Goal: Task Accomplishment & Management: Complete application form

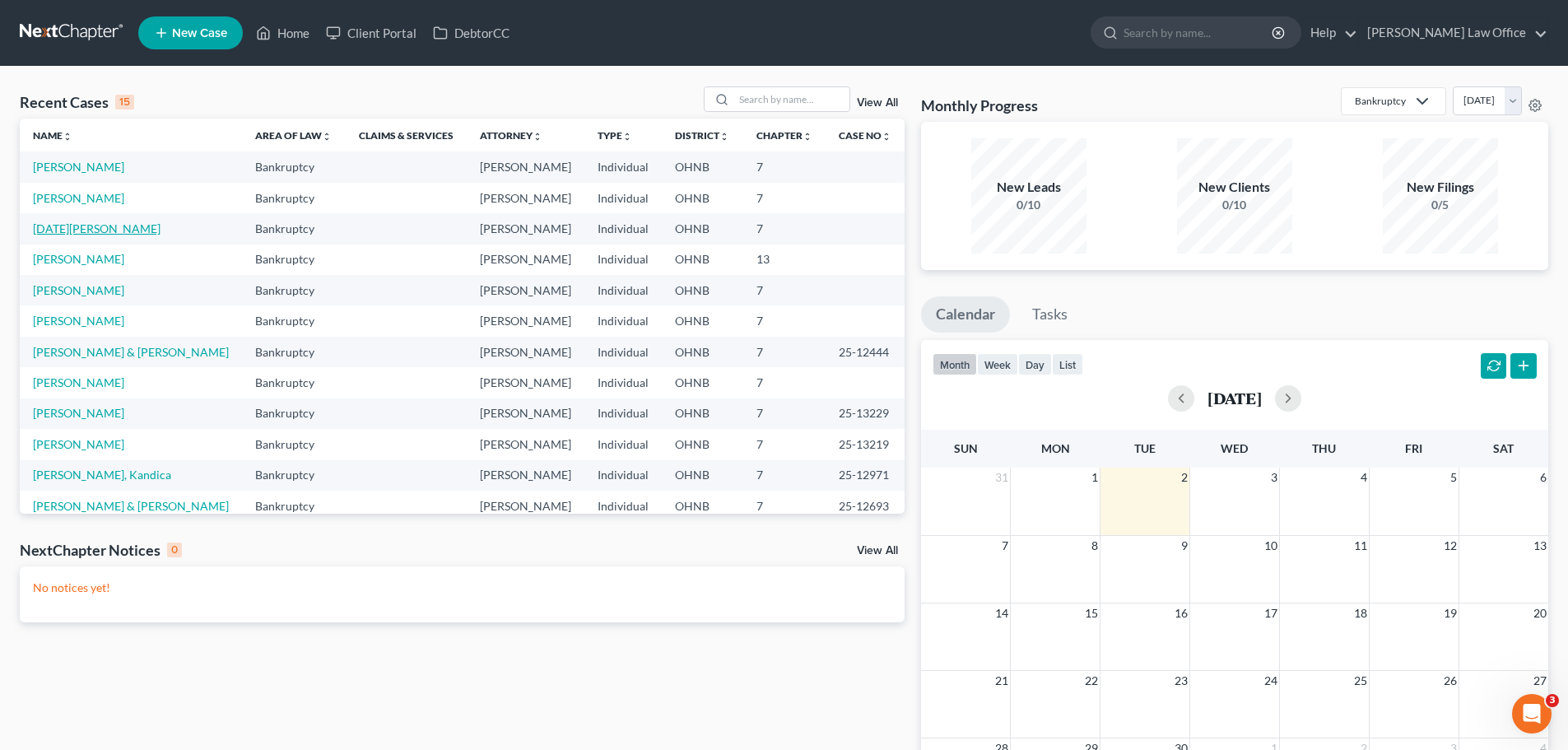
click at [70, 224] on link "[DATE][PERSON_NAME]" at bounding box center [96, 228] width 127 height 14
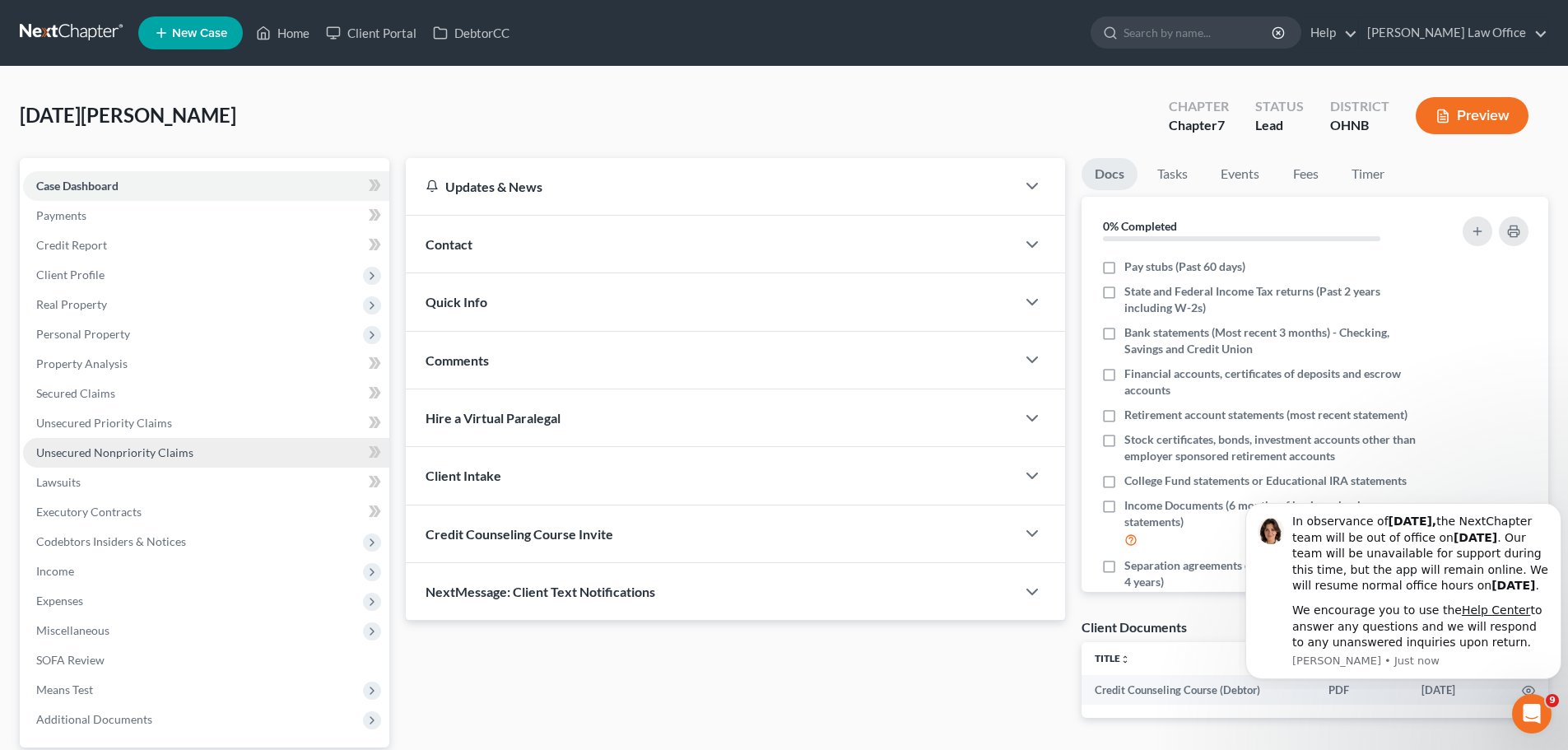
click at [109, 460] on link "Unsecured Nonpriority Claims" at bounding box center [206, 452] width 366 height 29
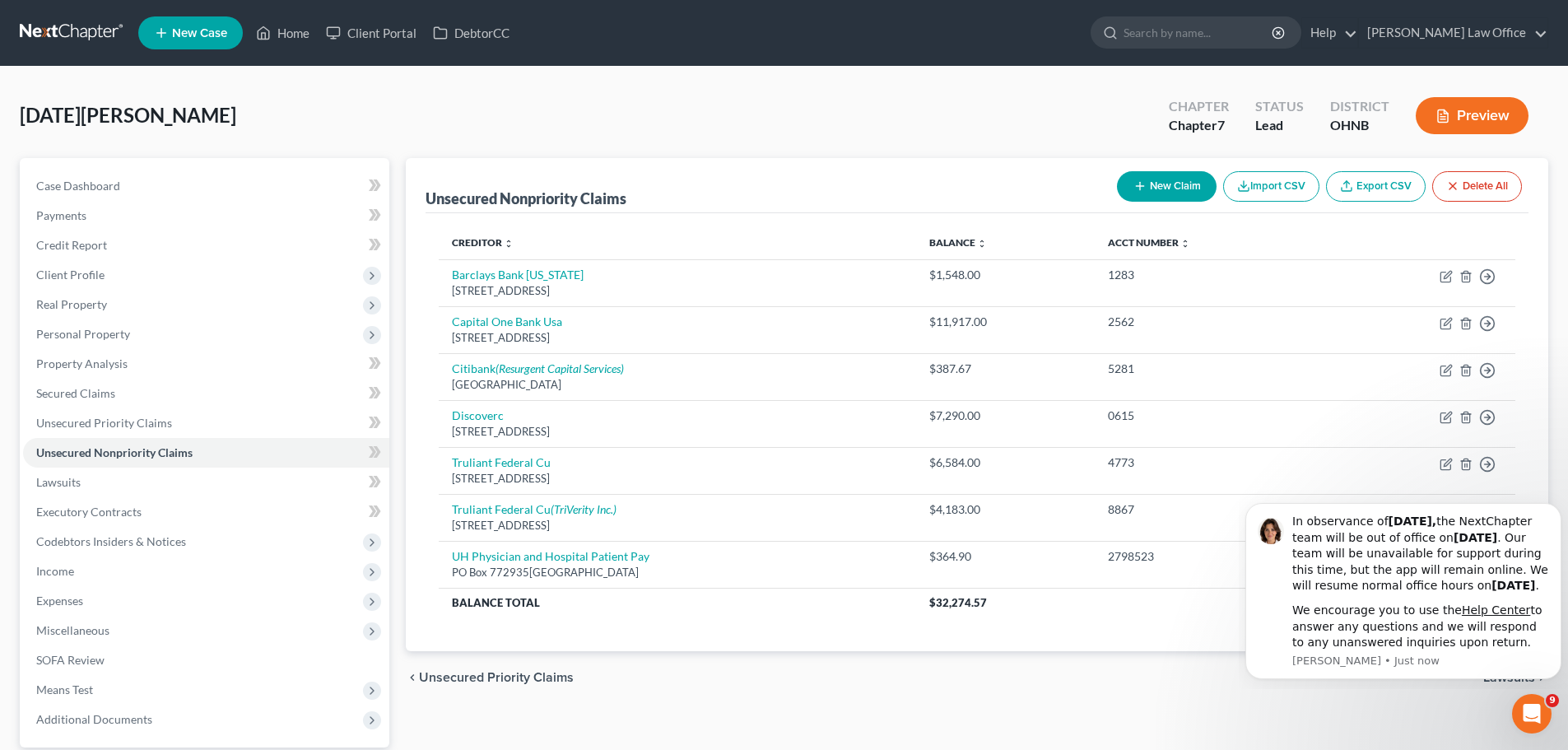
click at [1192, 195] on button "New Claim" at bounding box center [1166, 186] width 100 height 30
select select "0"
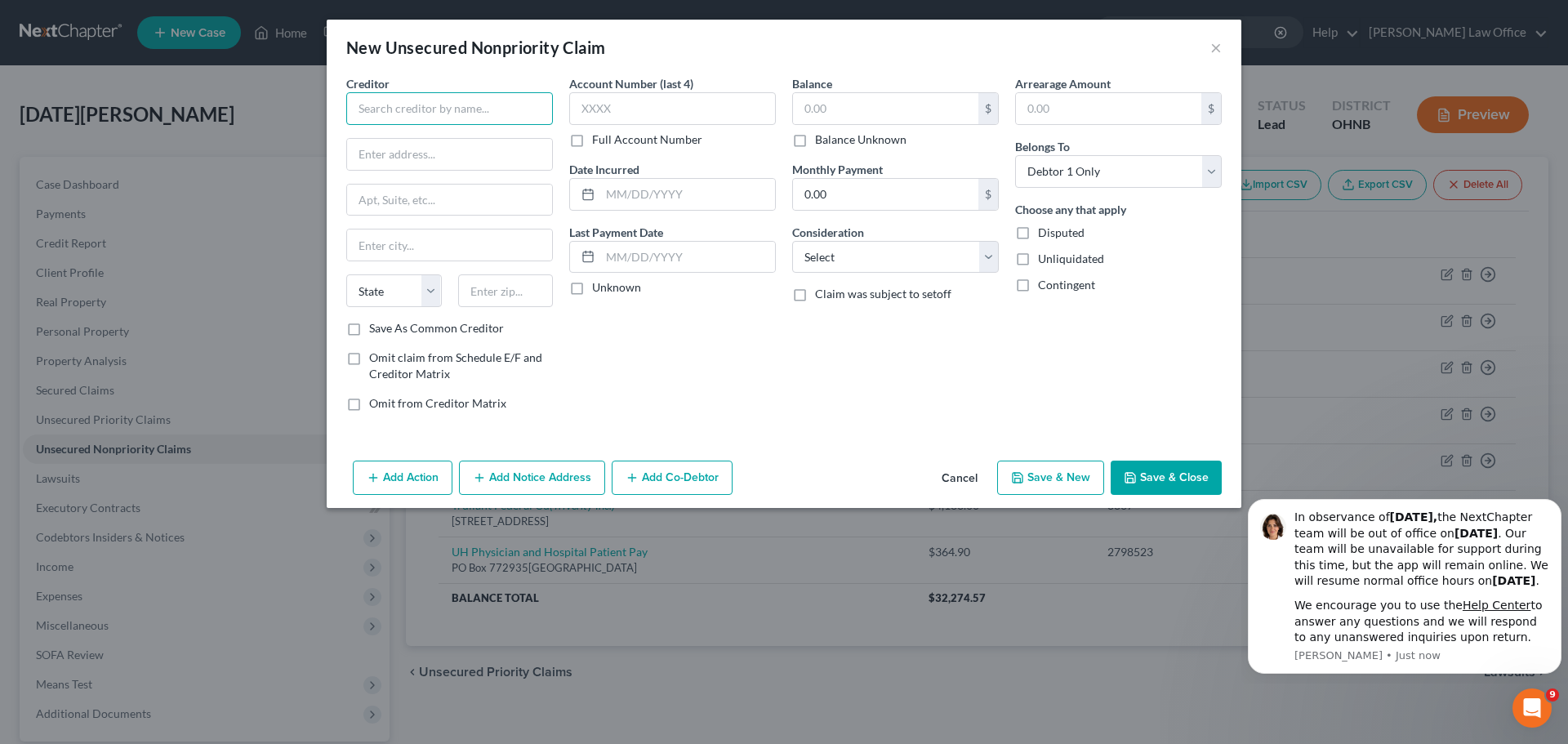
click at [506, 119] on input "text" at bounding box center [449, 109] width 206 height 33
click at [496, 141] on div "Atrium Medical Group" at bounding box center [444, 137] width 170 height 16
type input "Atrium Medical Group"
type input "PO Box 931596"
type input "[GEOGRAPHIC_DATA]"
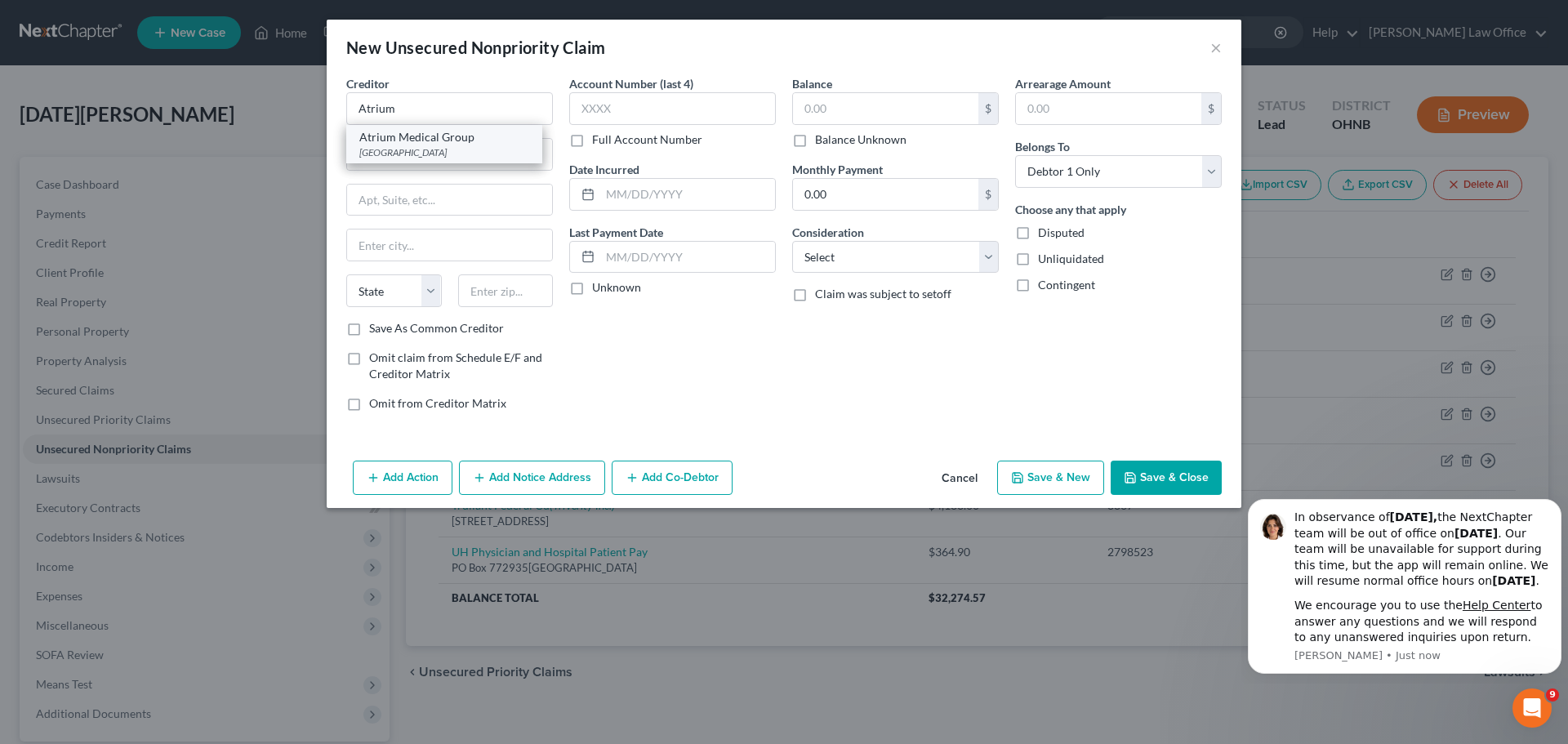
select select "36"
type input "44193"
click at [667, 202] on input "text" at bounding box center [688, 194] width 174 height 31
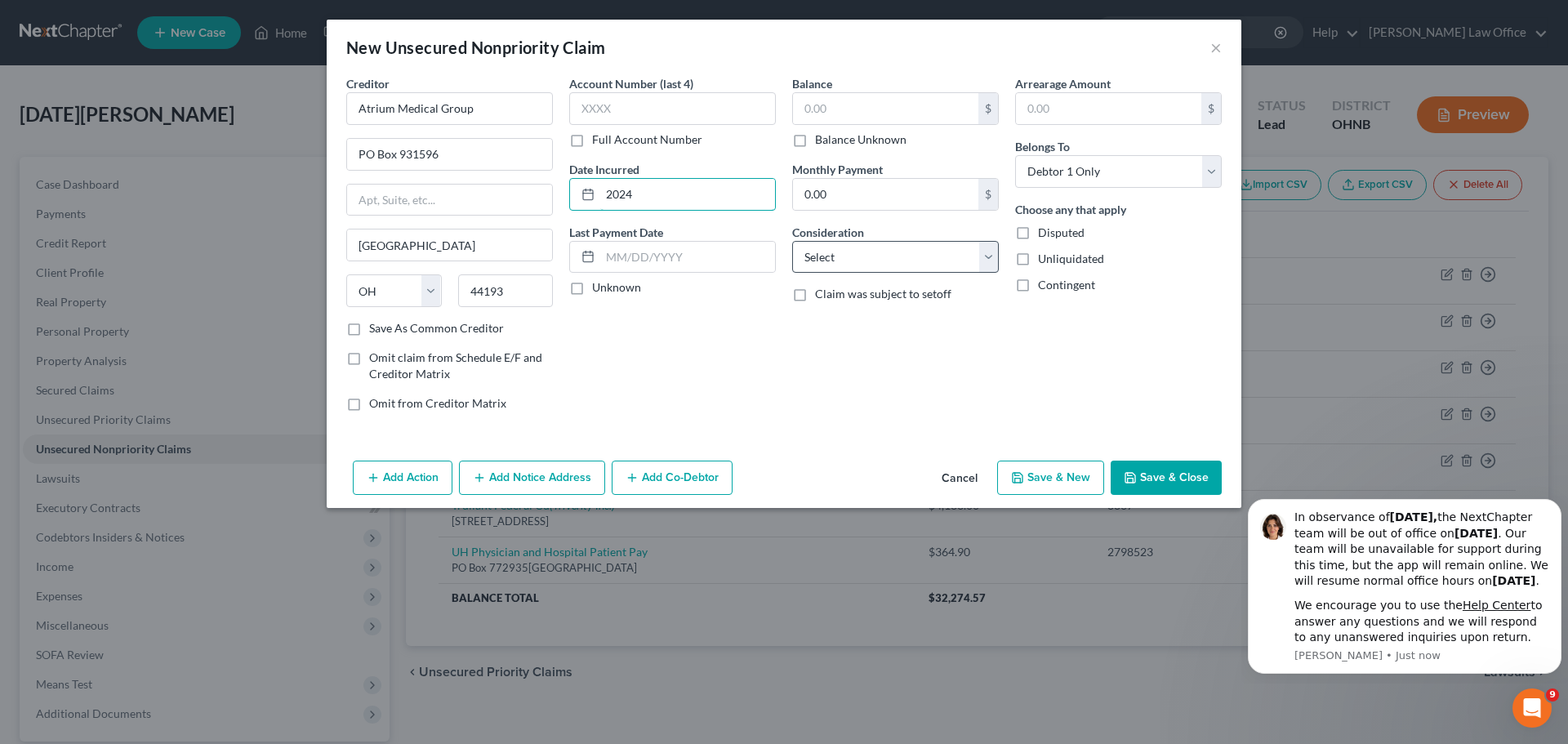
type input "2024"
drag, startPoint x: 989, startPoint y: 255, endPoint x: 981, endPoint y: 271, distance: 17.9
click at [989, 255] on select "Select Cable / Satellite Services Collection Agency Credit Card Debt Debt Couns…" at bounding box center [895, 257] width 206 height 33
select select "9"
click at [792, 241] on select "Select Cable / Satellite Services Collection Agency Credit Card Debt Debt Couns…" at bounding box center [895, 257] width 206 height 33
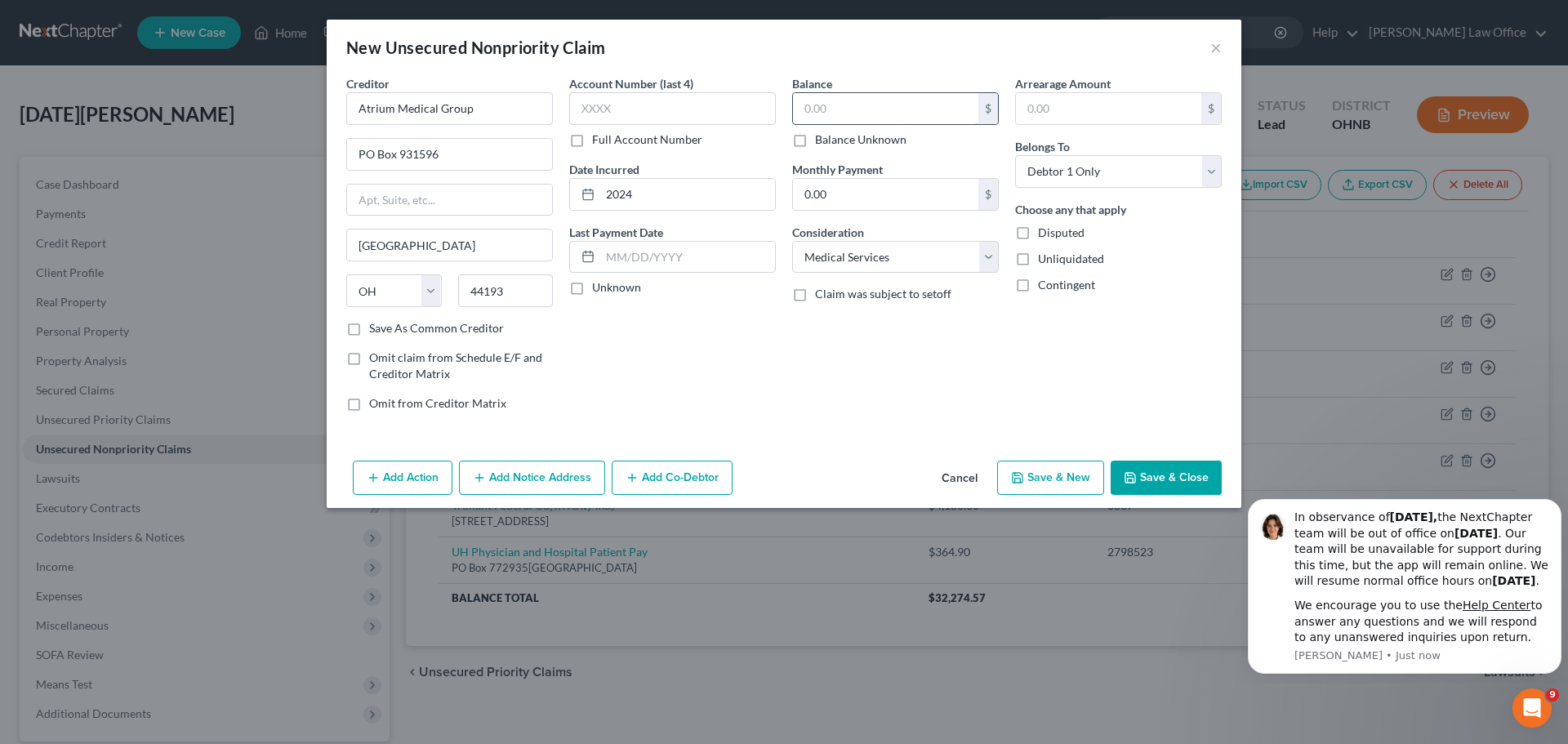
click at [846, 115] on input "text" at bounding box center [886, 109] width 185 height 31
type input "214.62"
drag, startPoint x: 551, startPoint y: 478, endPoint x: 466, endPoint y: 539, distance: 104.6
click at [552, 478] on button "Add Notice Address" at bounding box center [531, 478] width 146 height 35
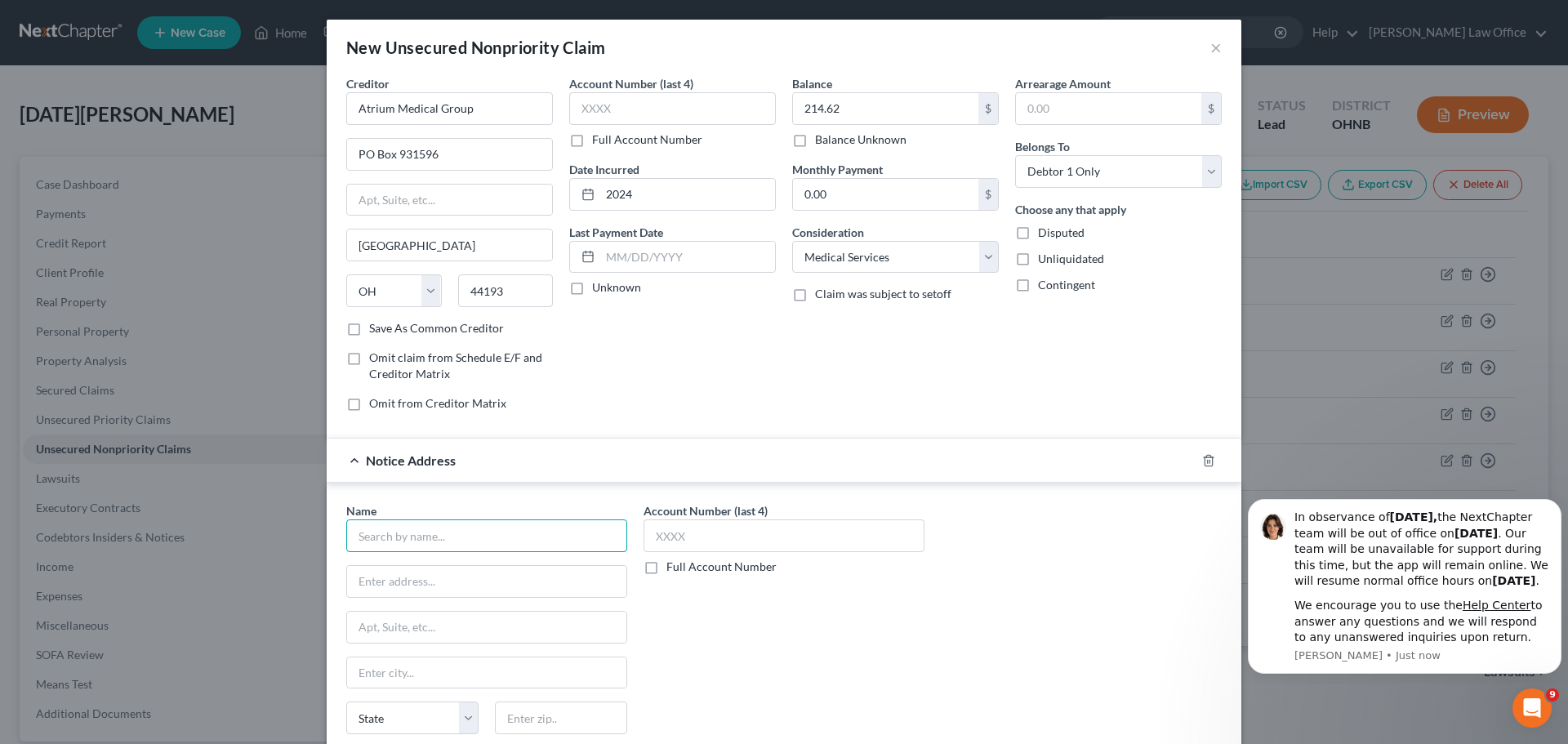
click at [466, 542] on input "text" at bounding box center [486, 536] width 281 height 33
type input "State Collection Services"
type input "PO Box 6250"
type input "53716"
type input "[GEOGRAPHIC_DATA]"
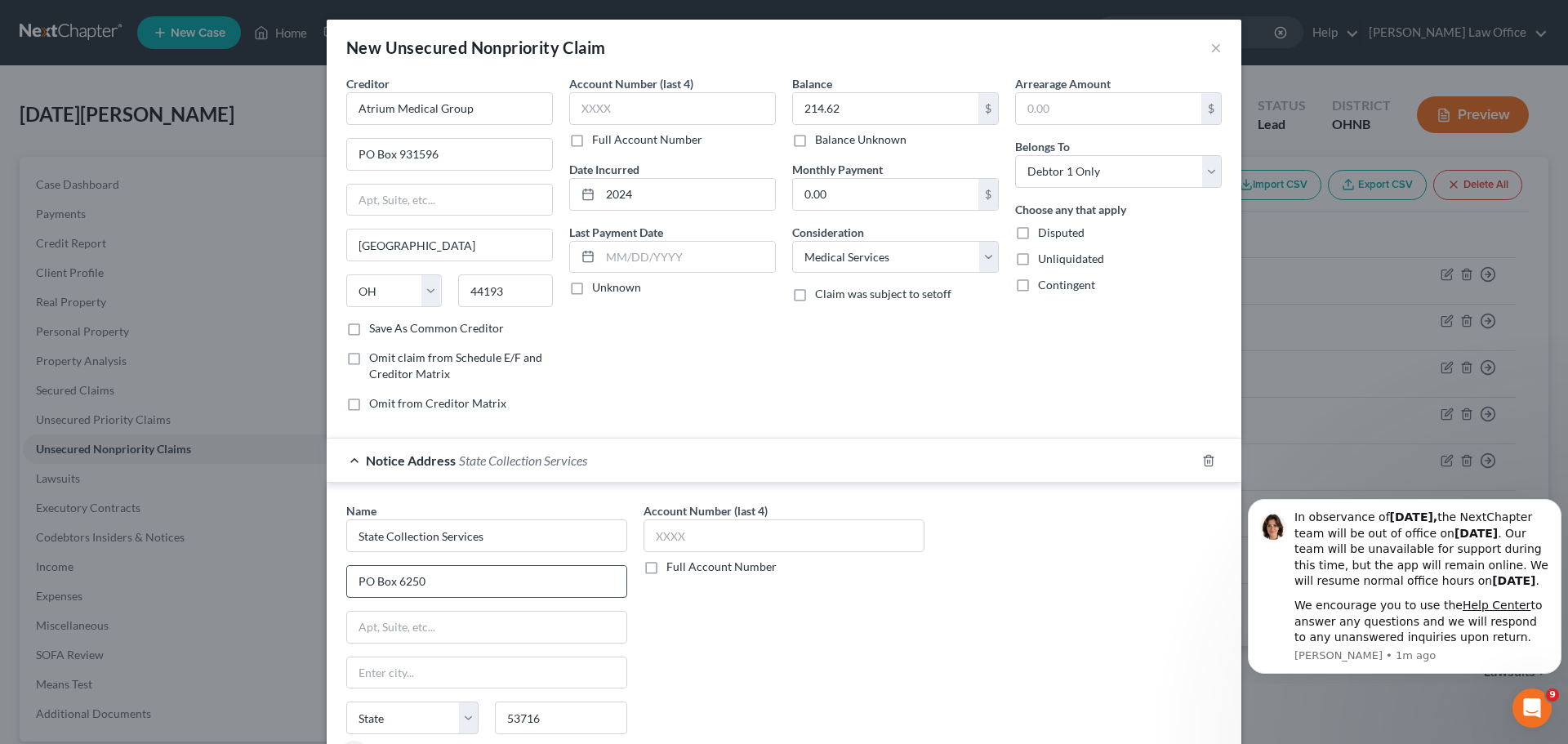
select select "52"
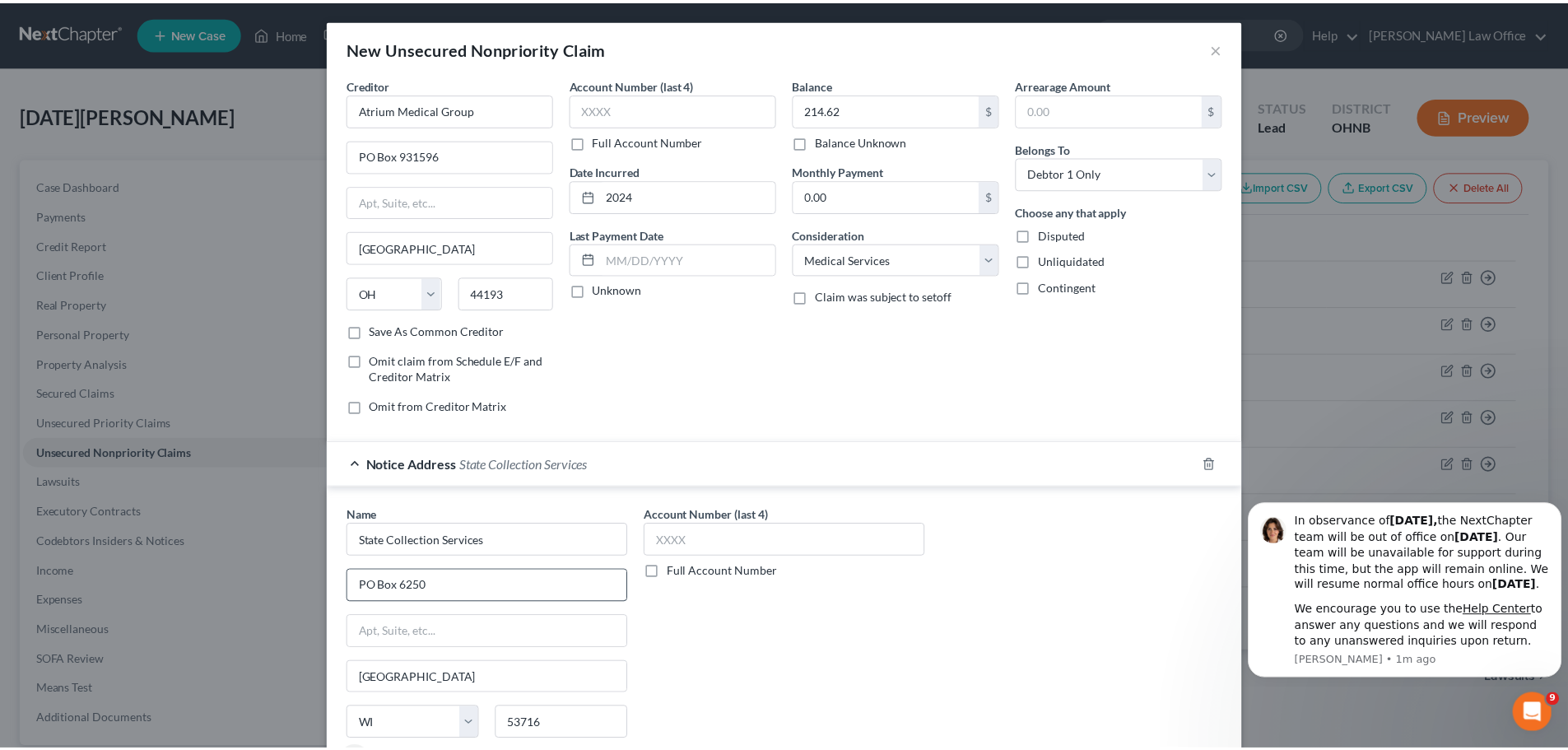
scroll to position [136, 0]
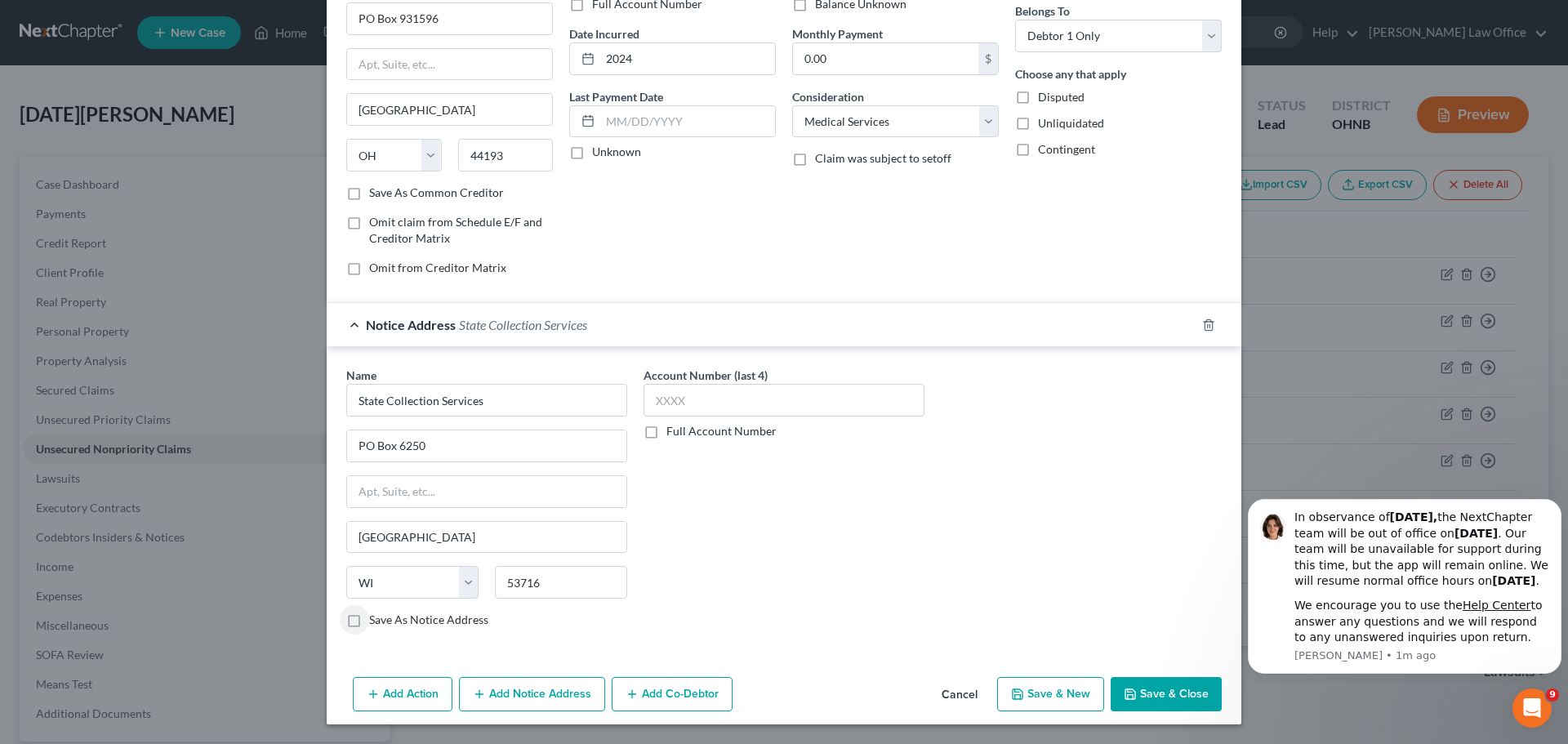
click at [667, 432] on label "Full Account Number" at bounding box center [721, 432] width 110 height 16
click at [673, 432] on input "Full Account Number" at bounding box center [679, 429] width 11 height 11
click at [729, 408] on input "text" at bounding box center [784, 401] width 281 height 33
click at [729, 392] on input "text" at bounding box center [784, 401] width 281 height 33
type input "8105120"
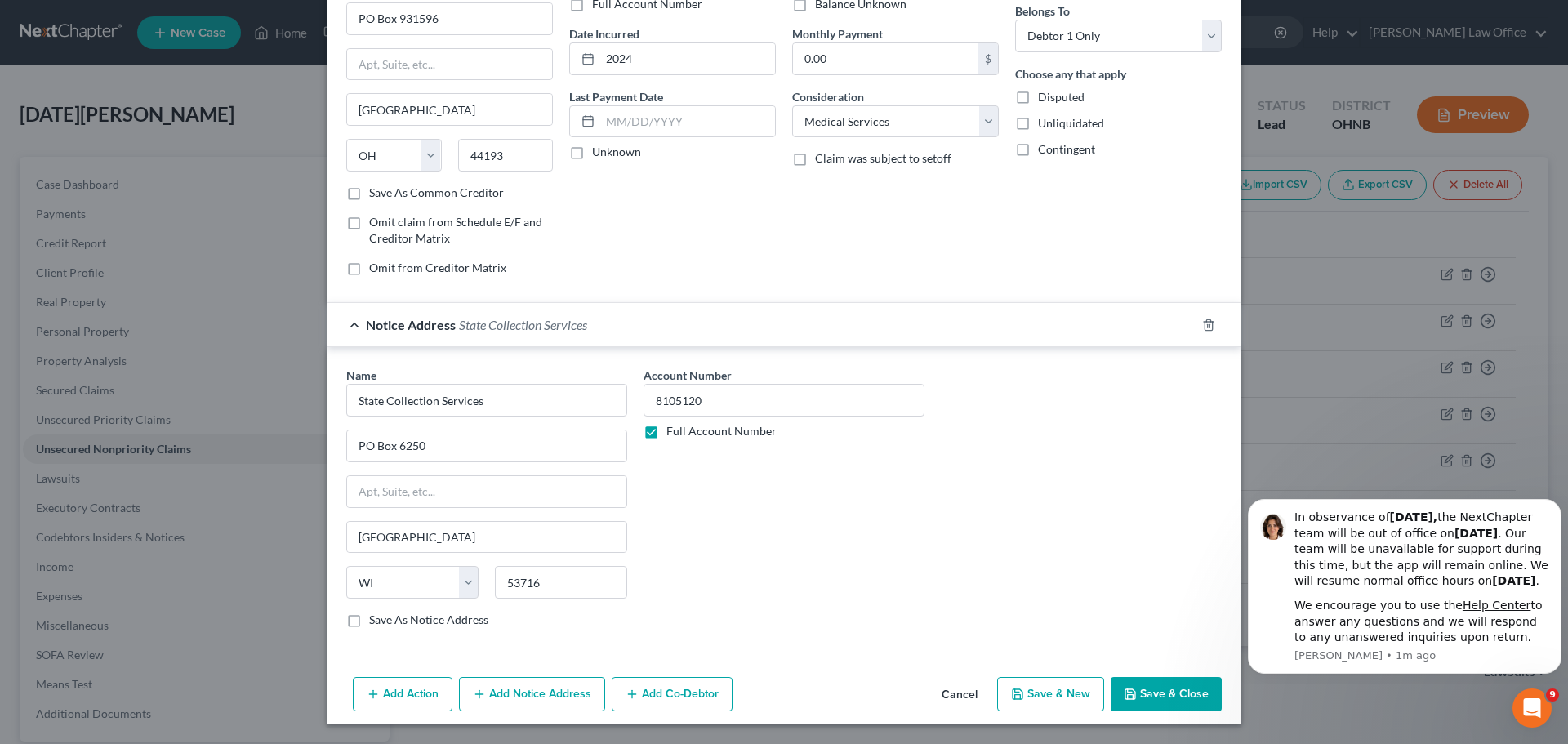
click at [1147, 688] on button "Save & Close" at bounding box center [1166, 694] width 111 height 35
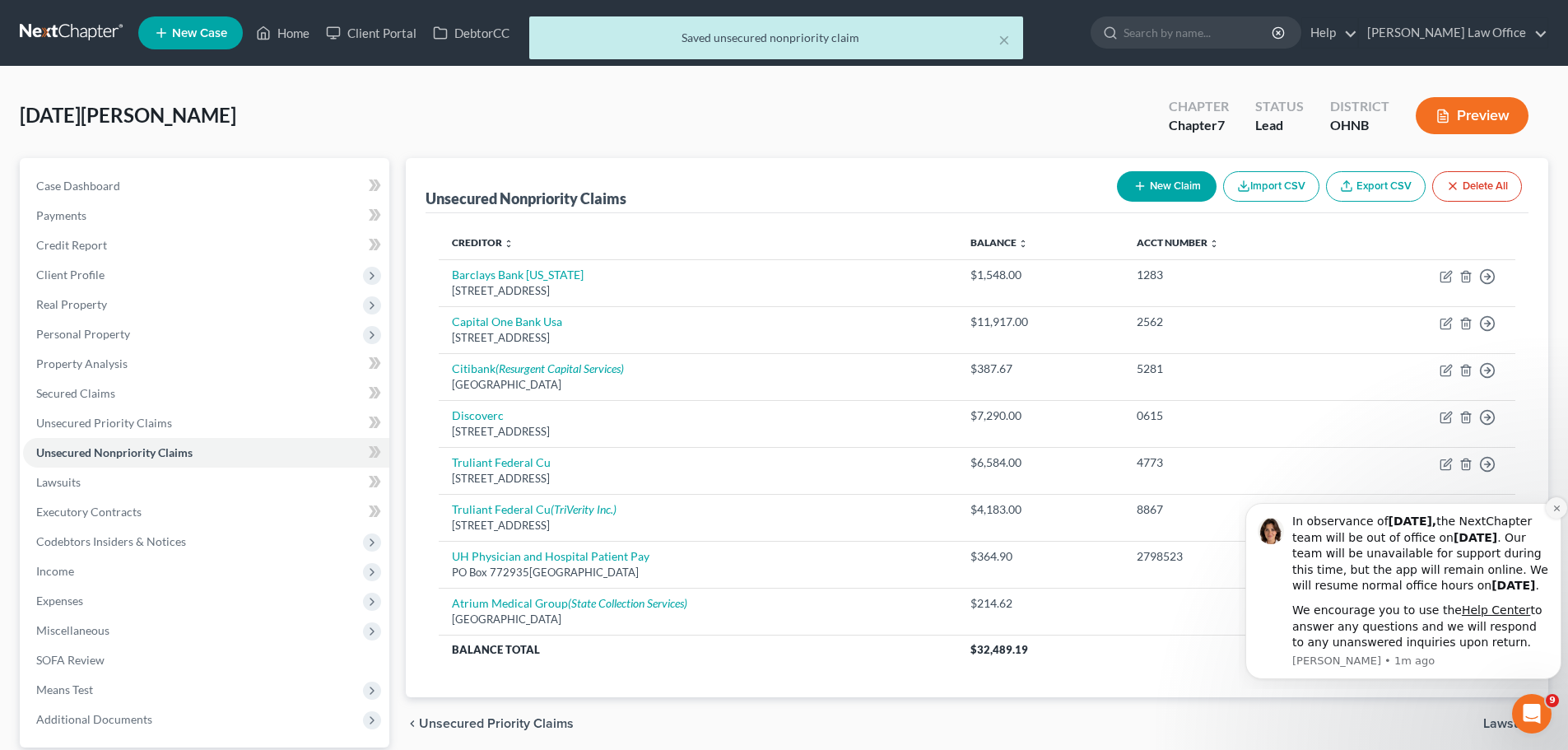
click at [1552, 504] on icon "Dismiss notification" at bounding box center [1557, 508] width 9 height 9
